Goal: Task Accomplishment & Management: Complete application form

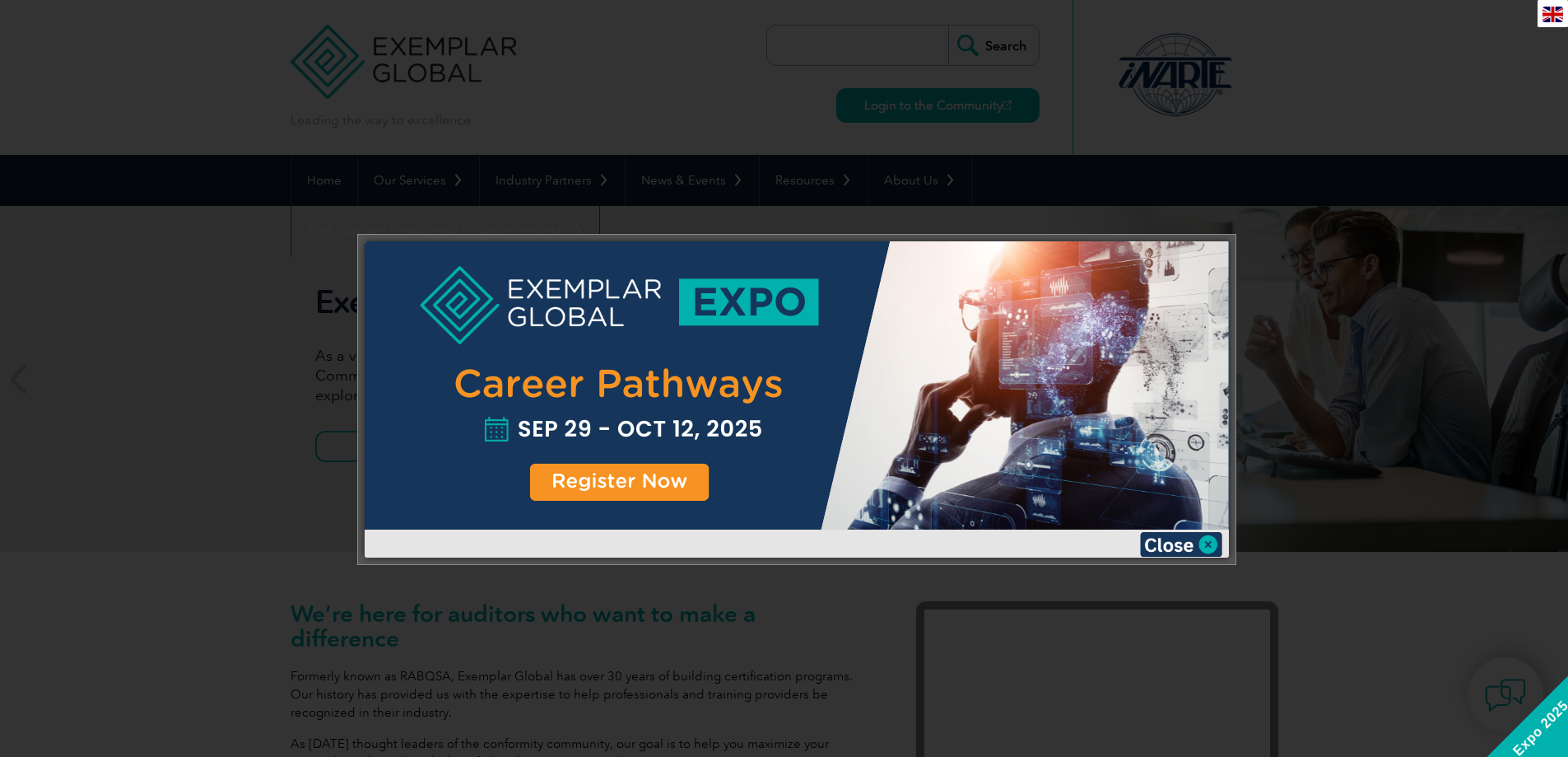
drag, startPoint x: 1179, startPoint y: 545, endPoint x: 1157, endPoint y: 549, distance: 22.4
click at [1179, 545] on img at bounding box center [1181, 544] width 82 height 25
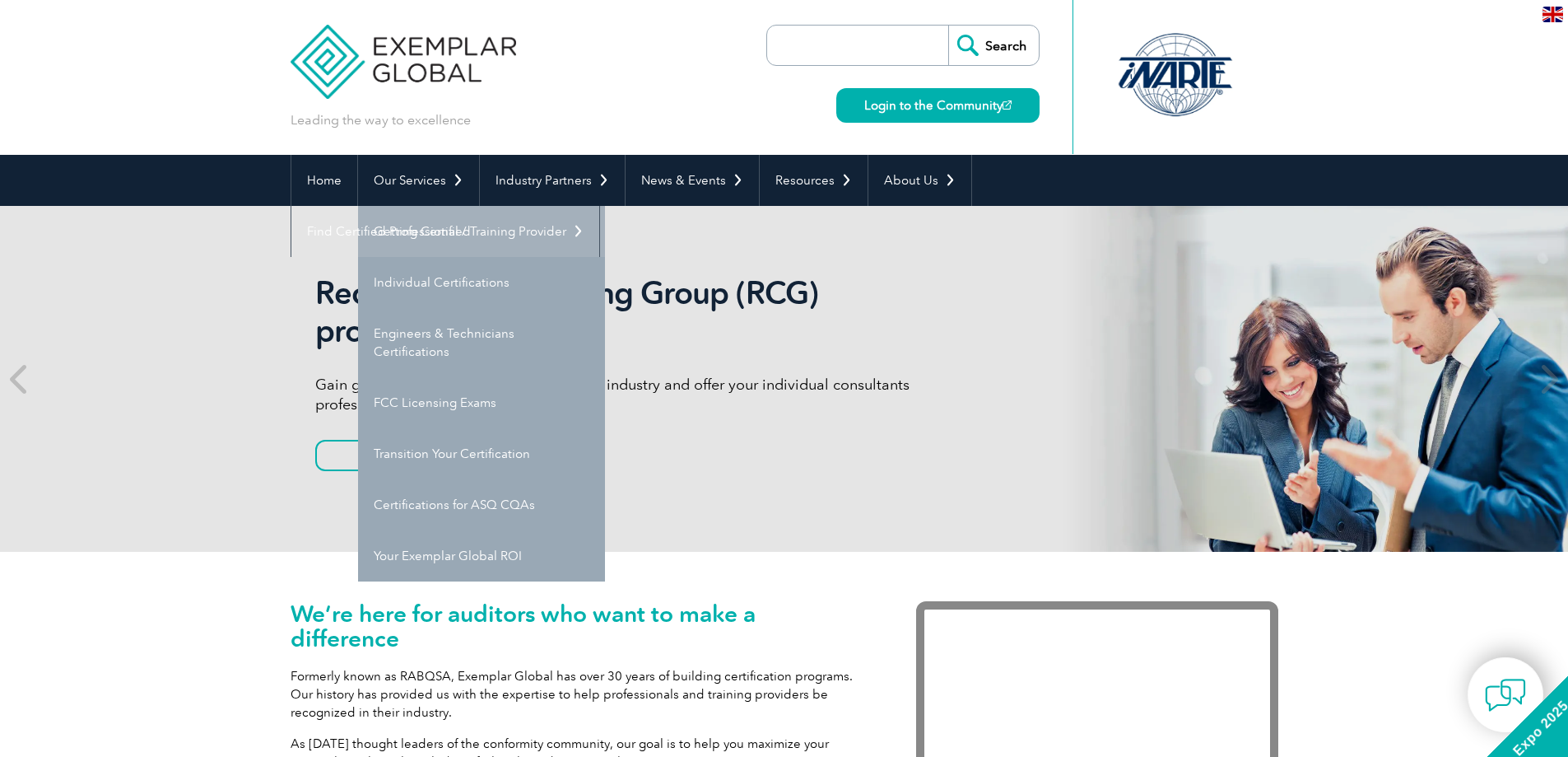
click at [432, 228] on link "Getting Certified" at bounding box center [482, 231] width 247 height 51
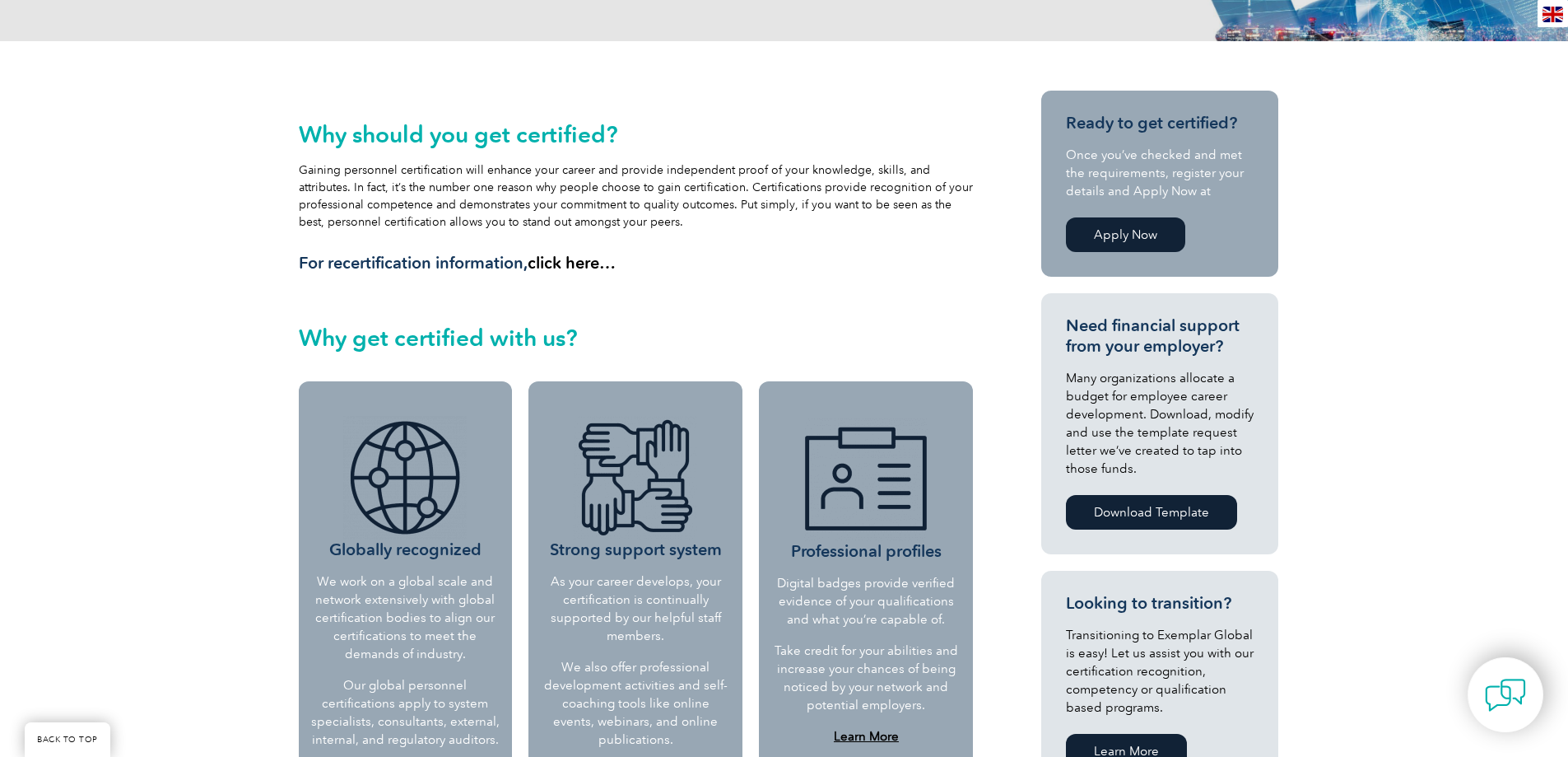
scroll to position [330, 0]
click at [1106, 232] on link "Apply Now" at bounding box center [1125, 234] width 120 height 35
